Goal: Task Accomplishment & Management: Manage account settings

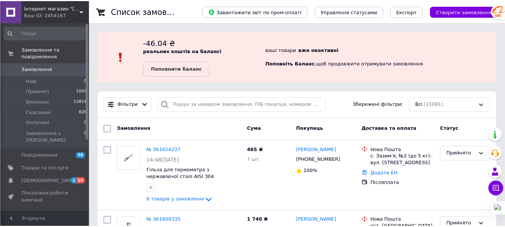
scroll to position [117, 0]
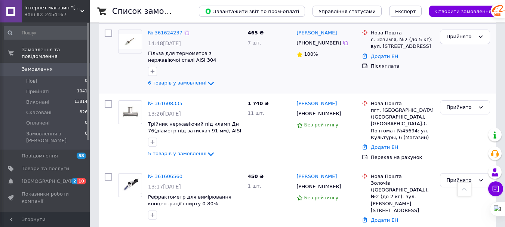
click at [292, 81] on div "465 ₴ 7 шт." at bounding box center [269, 59] width 49 height 64
click at [267, 75] on div "465 ₴ 7 шт." at bounding box center [269, 59] width 49 height 64
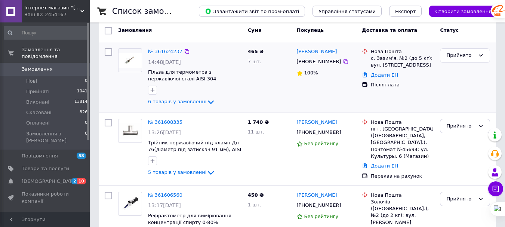
scroll to position [124, 0]
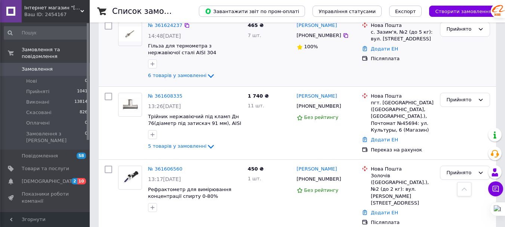
click at [263, 75] on div "465 ₴ 7 шт." at bounding box center [269, 51] width 49 height 64
click at [255, 72] on div "465 ₴ 7 шт." at bounding box center [269, 51] width 49 height 64
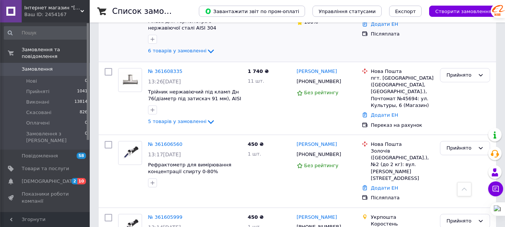
scroll to position [149, 0]
click at [159, 70] on link "№ 361608335" at bounding box center [165, 71] width 34 height 6
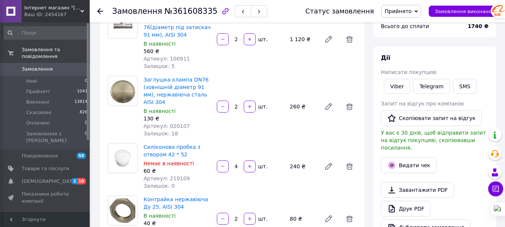
scroll to position [77, 0]
click at [393, 83] on link "Viber" at bounding box center [397, 86] width 26 height 15
click at [214, 142] on div "[PERSON_NAME] пробка з отвором 42 * 52 Немає в наявності 60 ₴ Артикул: 210109 З…" at bounding box center [249, 166] width 219 height 49
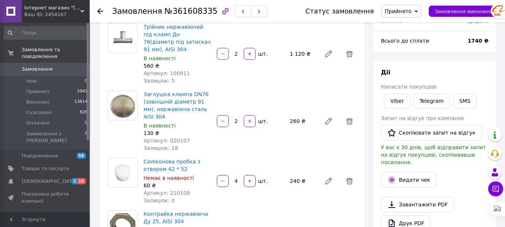
scroll to position [55, 0]
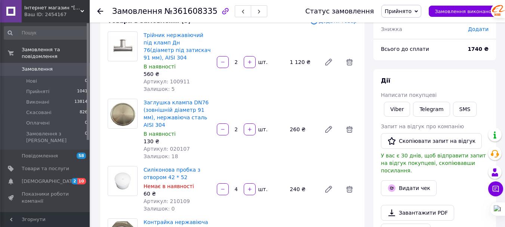
click at [119, 80] on div at bounding box center [123, 61] width 36 height 61
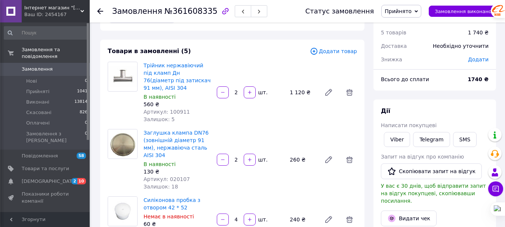
scroll to position [0, 0]
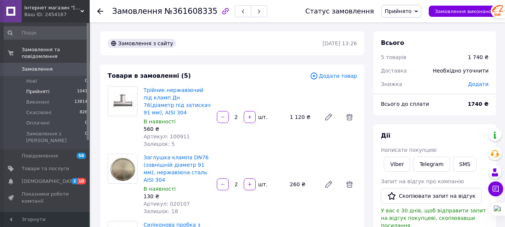
click at [41, 88] on span "Прийняті" at bounding box center [37, 91] width 23 height 7
